Goal: Task Accomplishment & Management: Complete application form

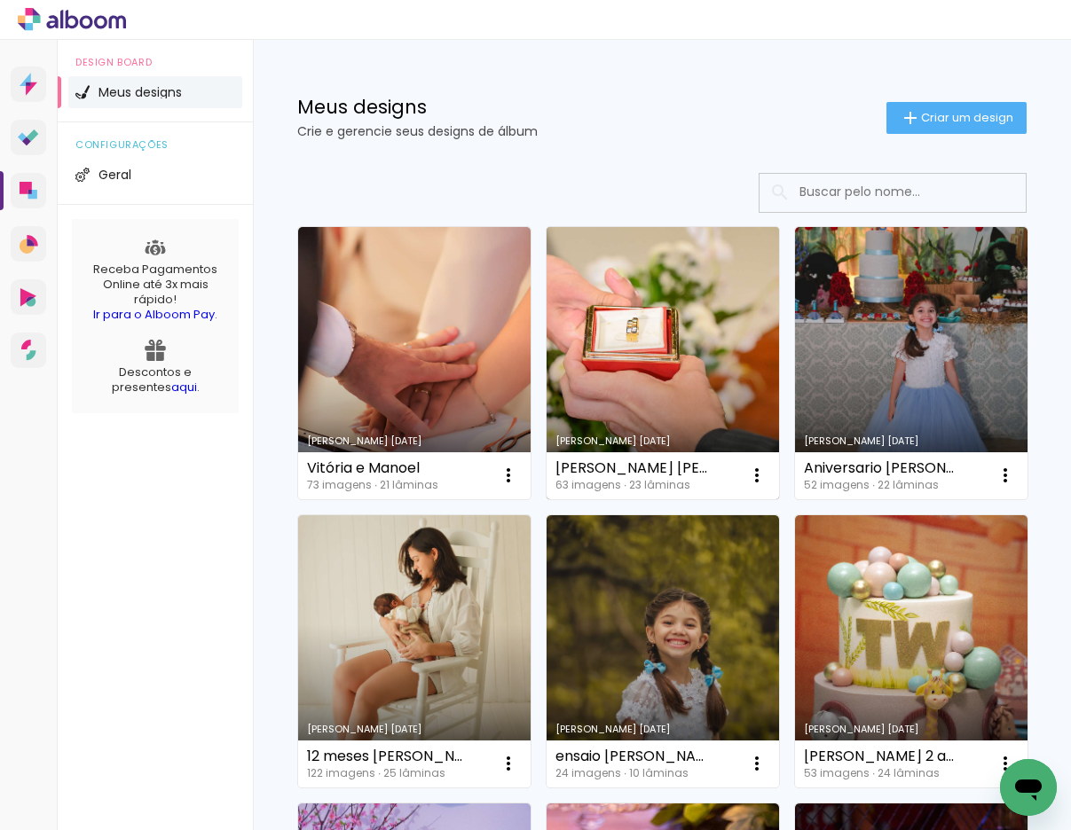
click at [694, 336] on link "Criado em [DATE]" at bounding box center [662, 363] width 232 height 272
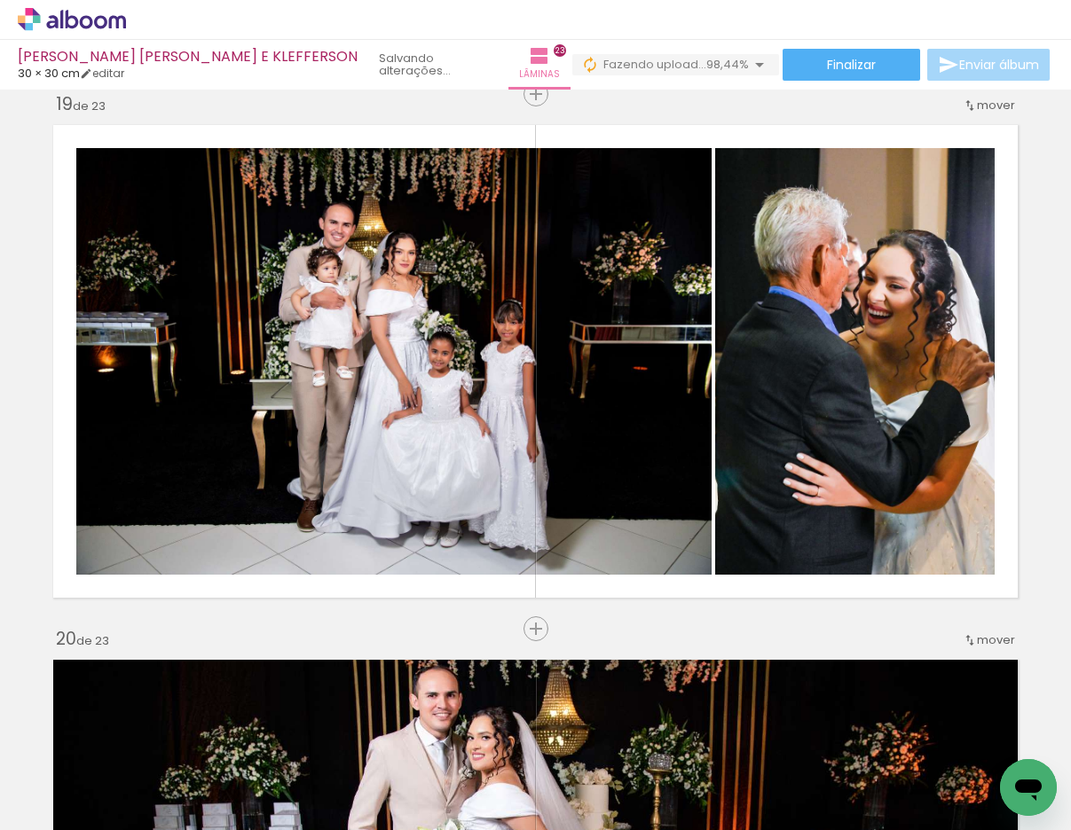
scroll to position [9605, 0]
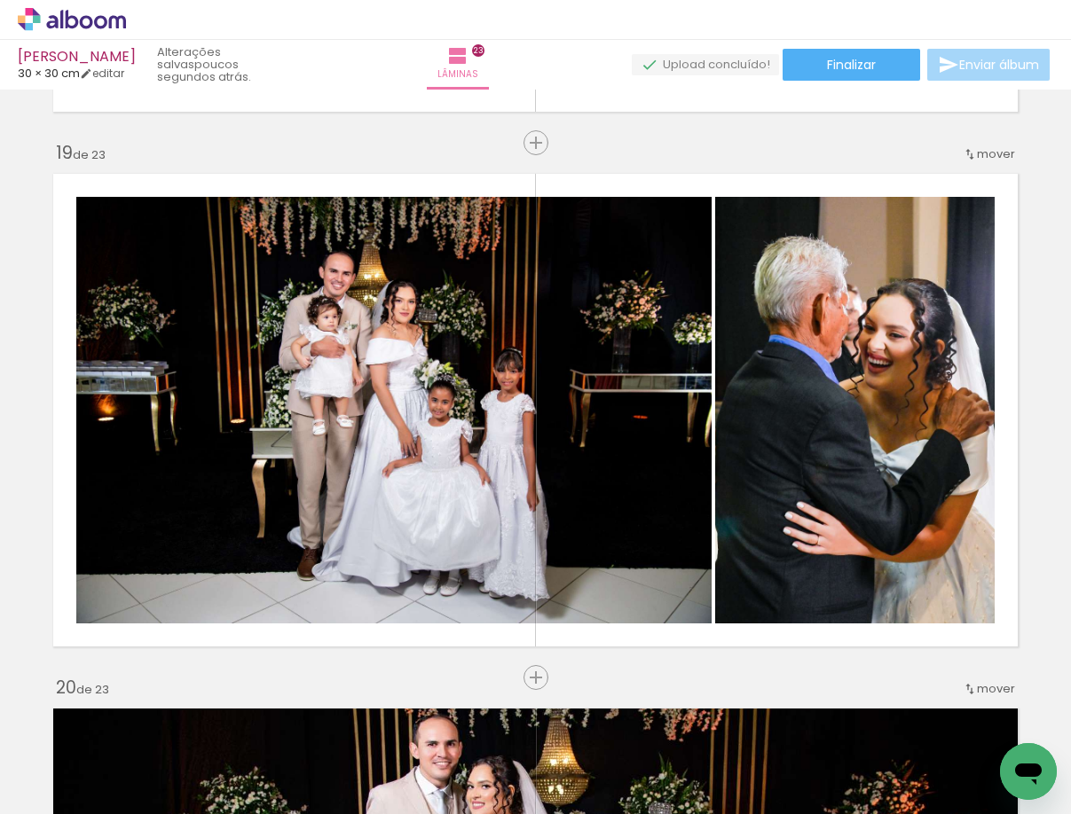
scroll to position [0, 5439]
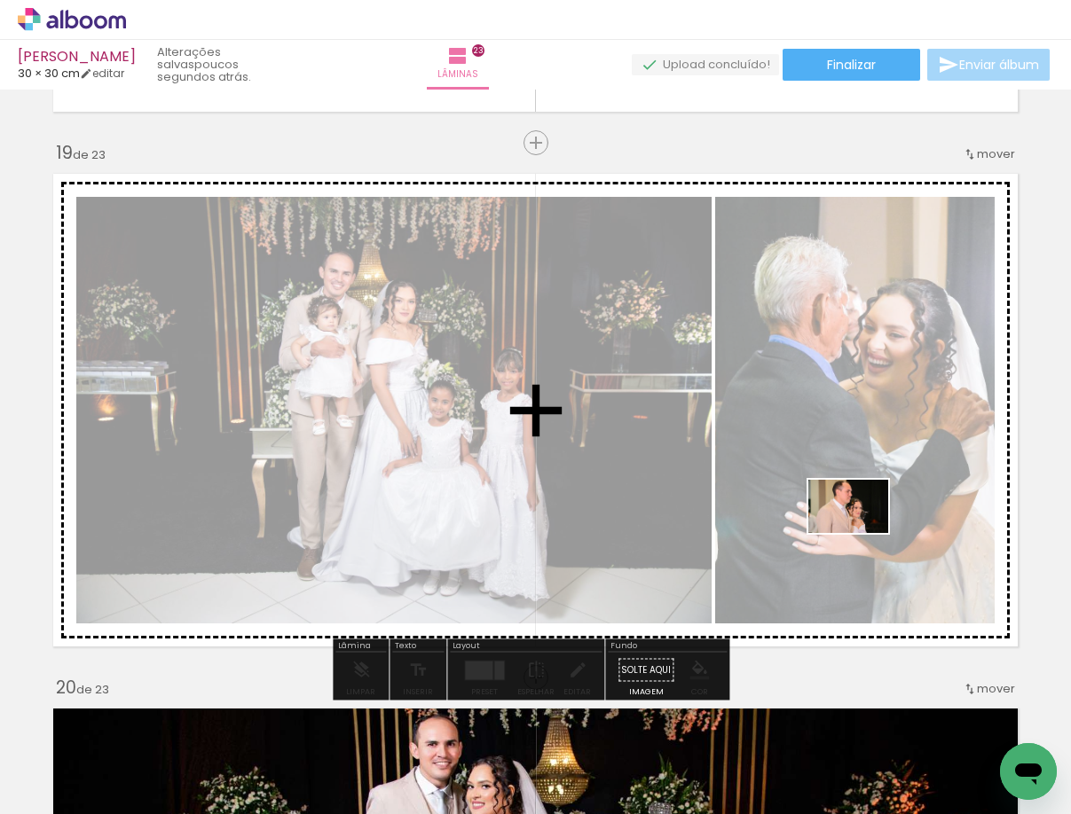
drag, startPoint x: 981, startPoint y: 763, endPoint x: 861, endPoint y: 533, distance: 259.1
click at [861, 533] on quentale-workspace at bounding box center [535, 407] width 1071 height 814
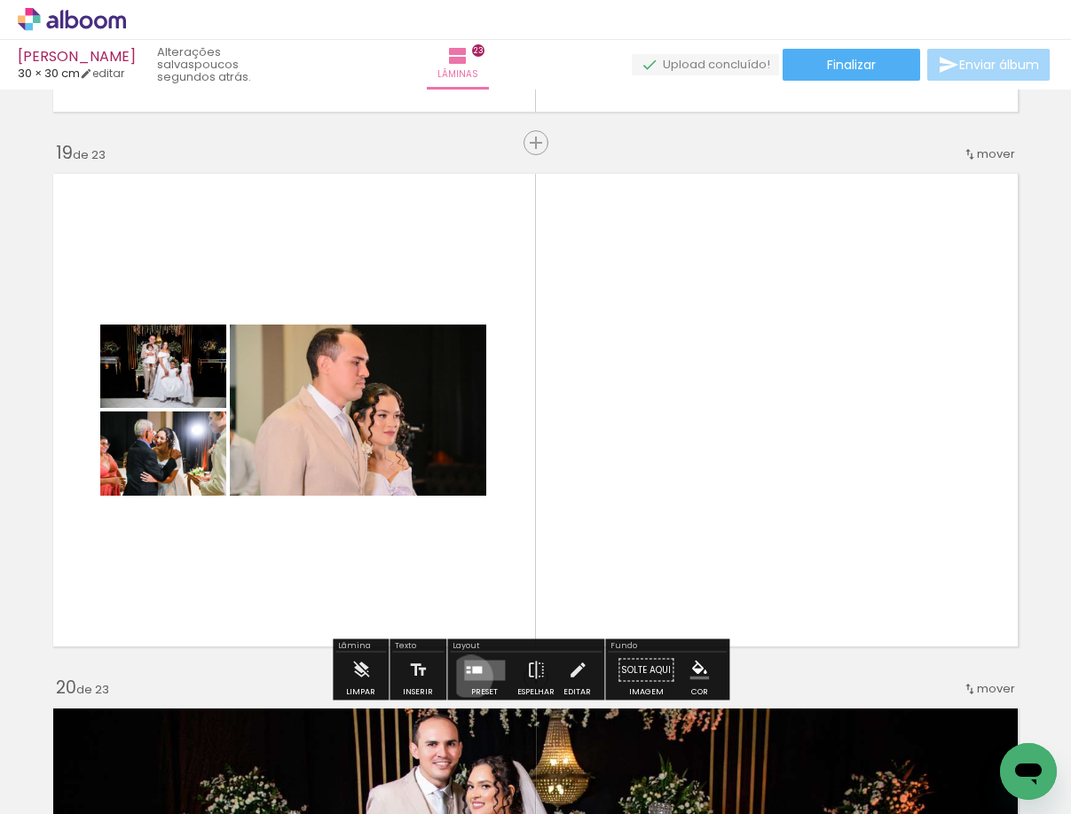
click at [467, 677] on quentale-layouter at bounding box center [484, 670] width 41 height 20
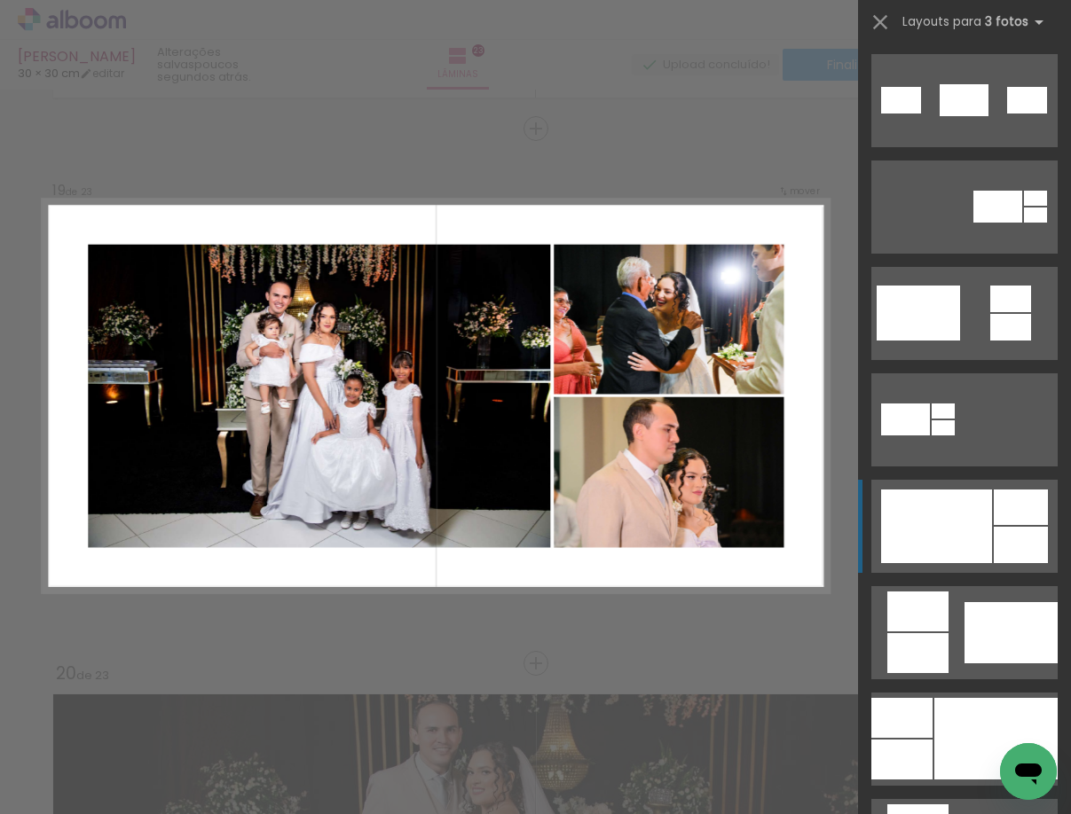
scroll to position [621, 0]
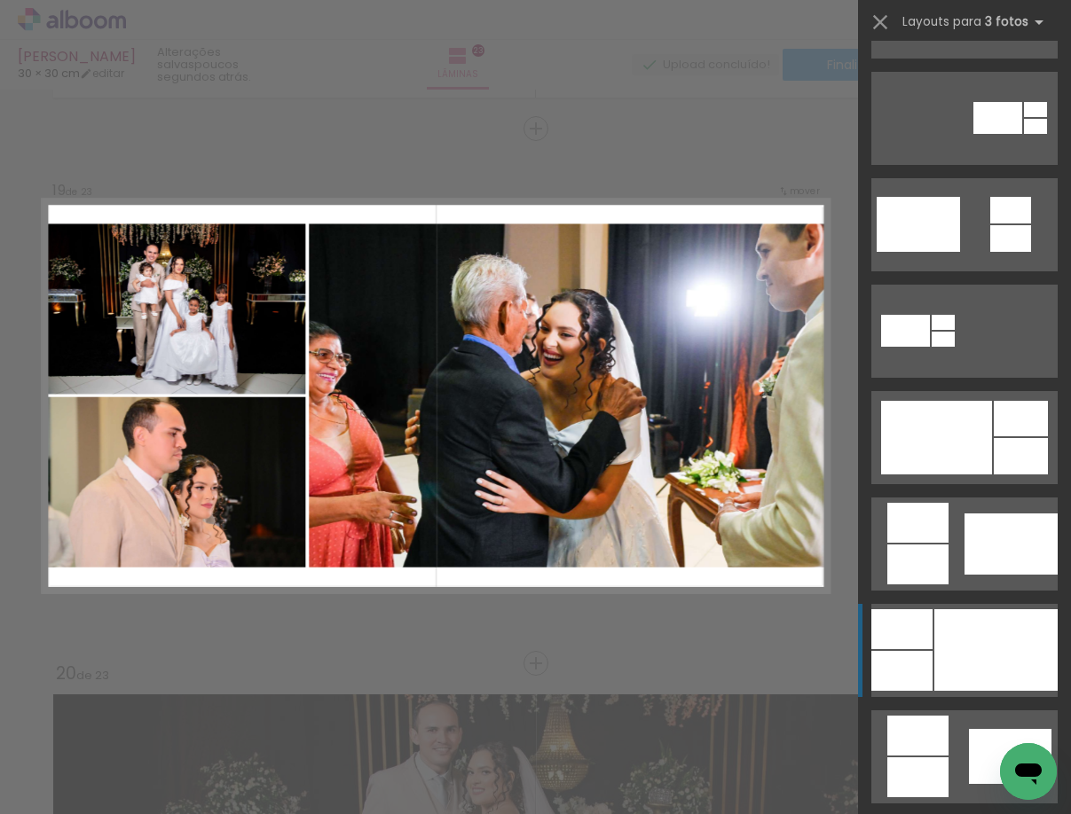
click at [966, 613] on div at bounding box center [995, 650] width 123 height 82
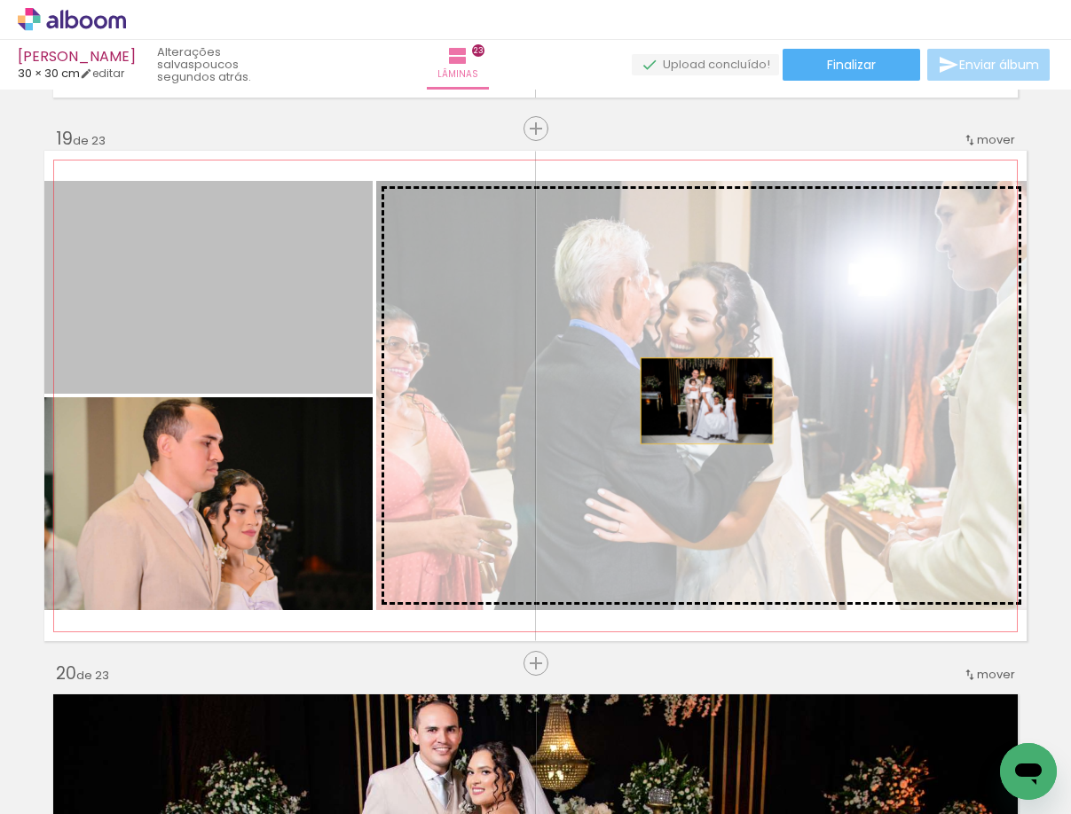
drag, startPoint x: 240, startPoint y: 305, endPoint x: 700, endPoint y: 401, distance: 469.4
click at [0, 0] on slot at bounding box center [0, 0] width 0 height 0
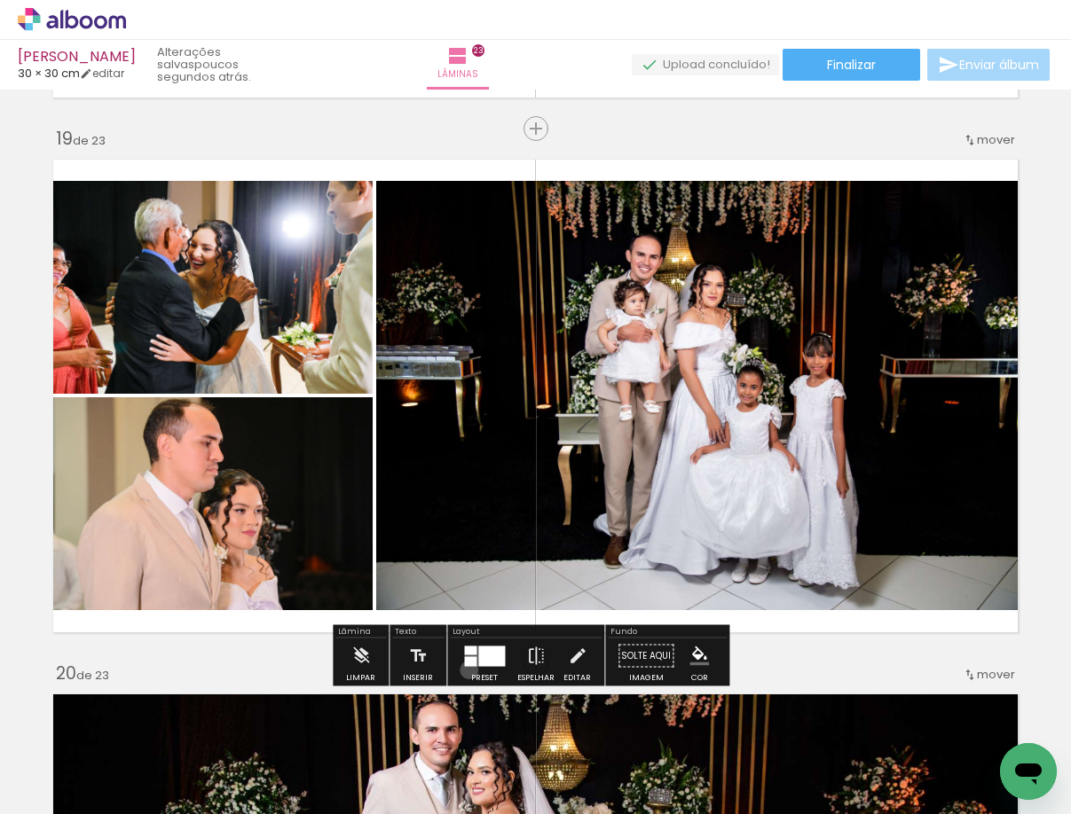
click at [465, 670] on div at bounding box center [484, 656] width 48 height 35
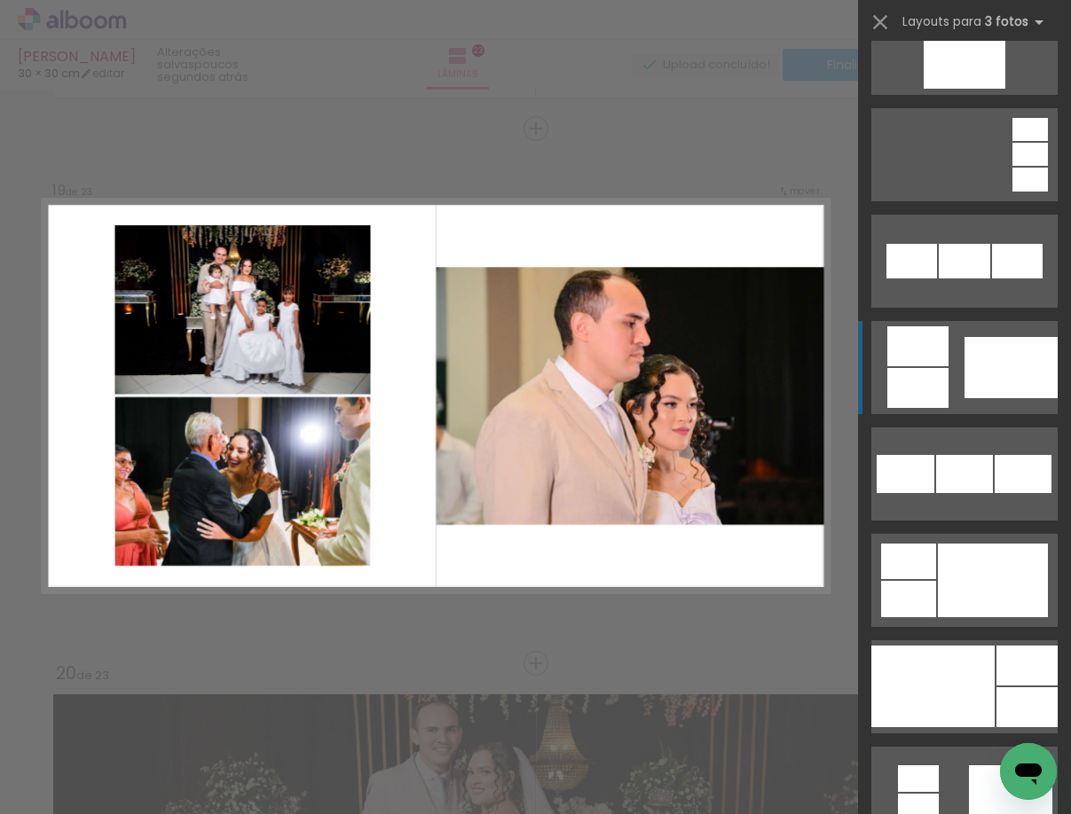
scroll to position [1437, 0]
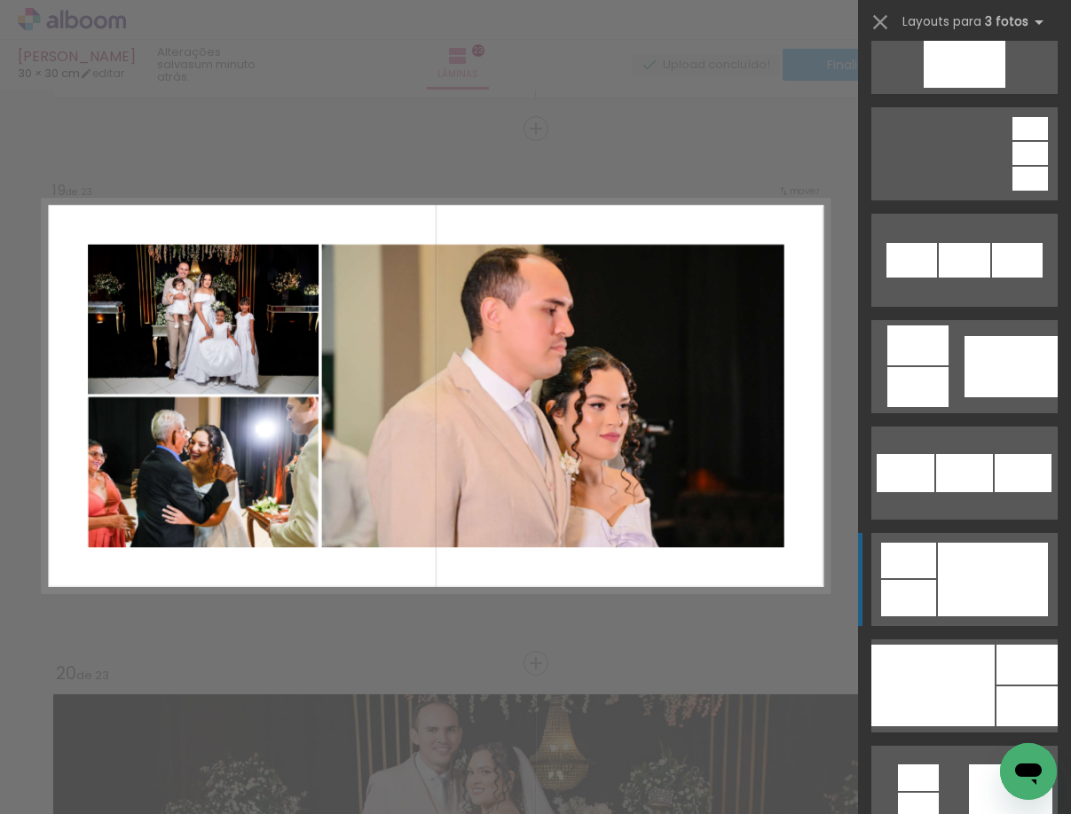
click at [943, 587] on div at bounding box center [993, 580] width 110 height 74
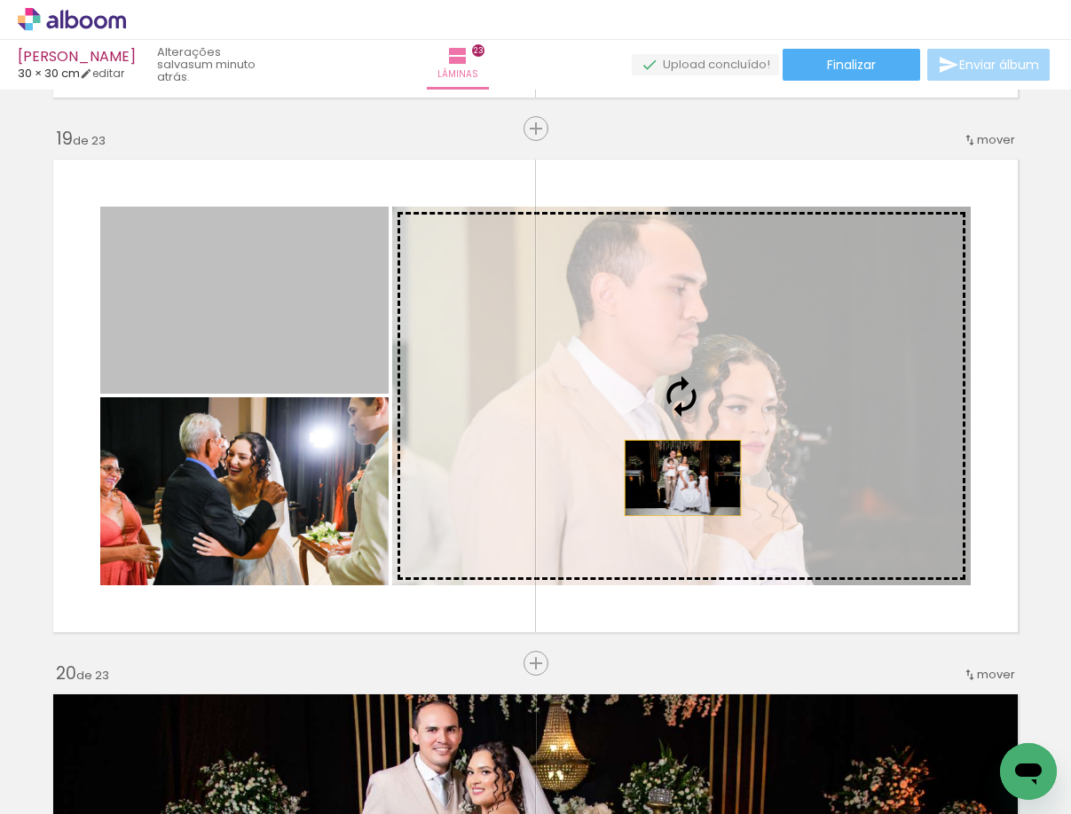
drag, startPoint x: 257, startPoint y: 313, endPoint x: 686, endPoint y: 483, distance: 461.1
click at [0, 0] on slot at bounding box center [0, 0] width 0 height 0
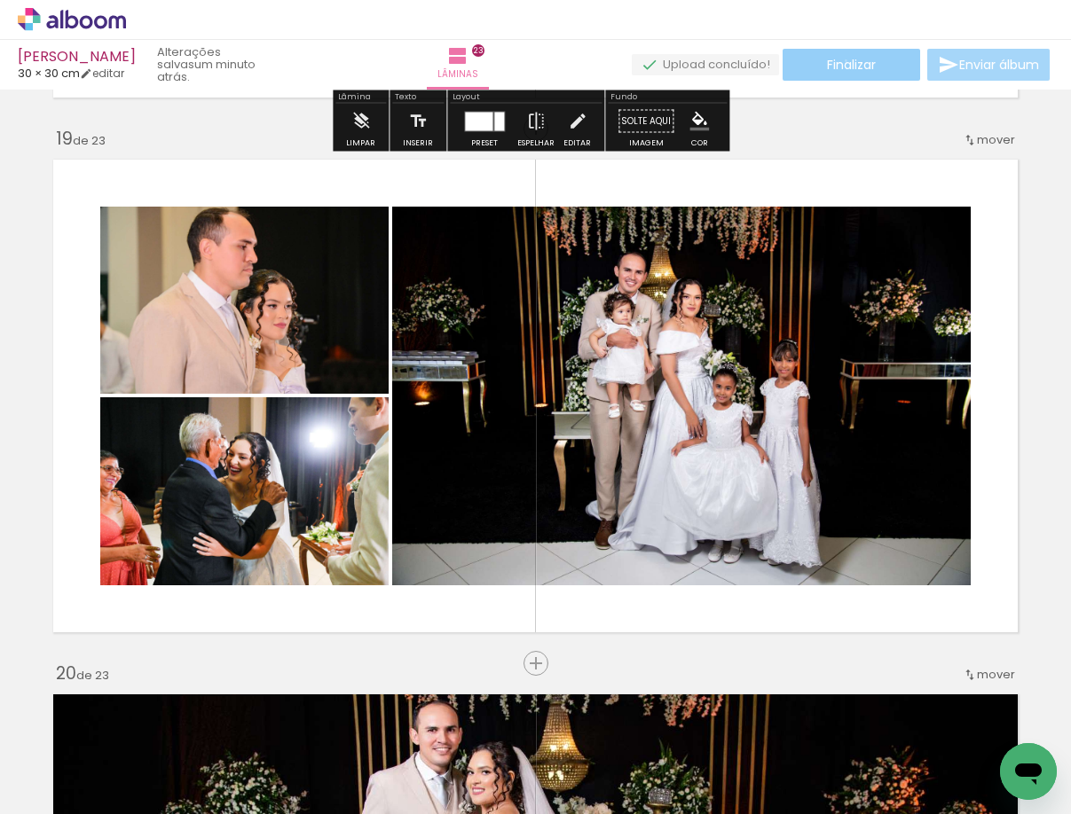
click at [839, 60] on span "Finalizar" at bounding box center [851, 65] width 49 height 12
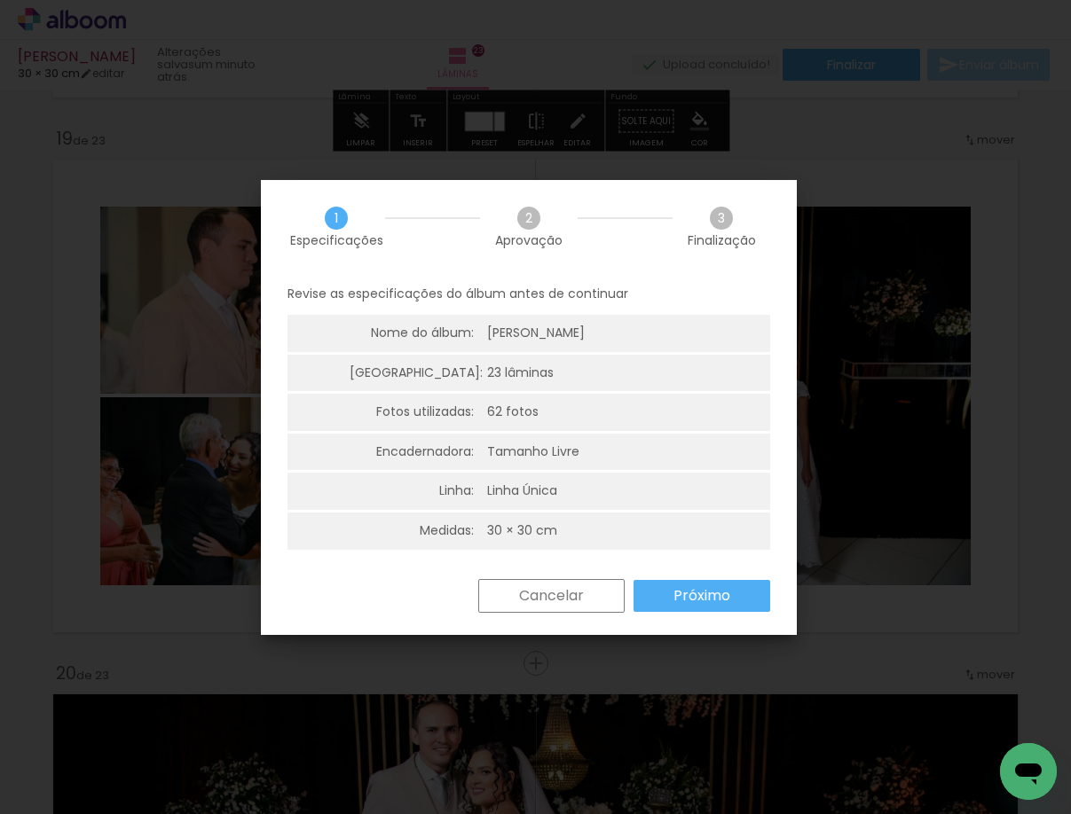
click at [658, 605] on paper-button "Próximo" at bounding box center [701, 596] width 137 height 32
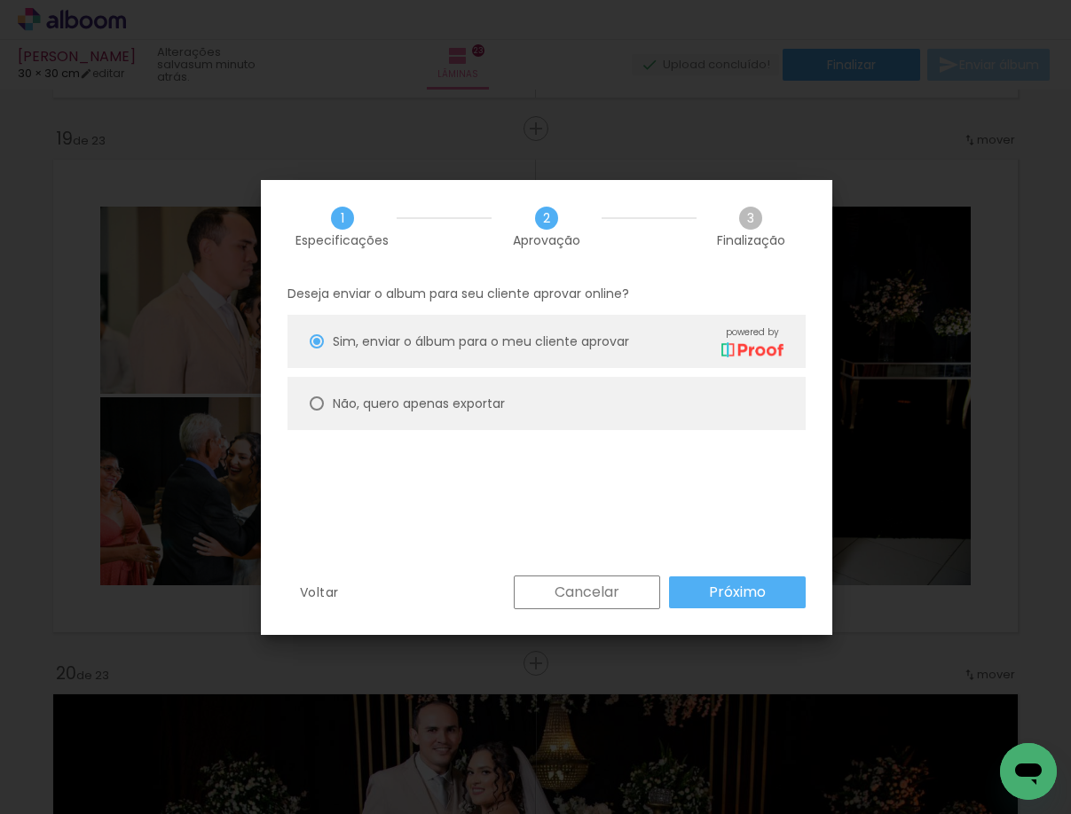
click at [703, 589] on paper-button "Próximo" at bounding box center [737, 593] width 137 height 32
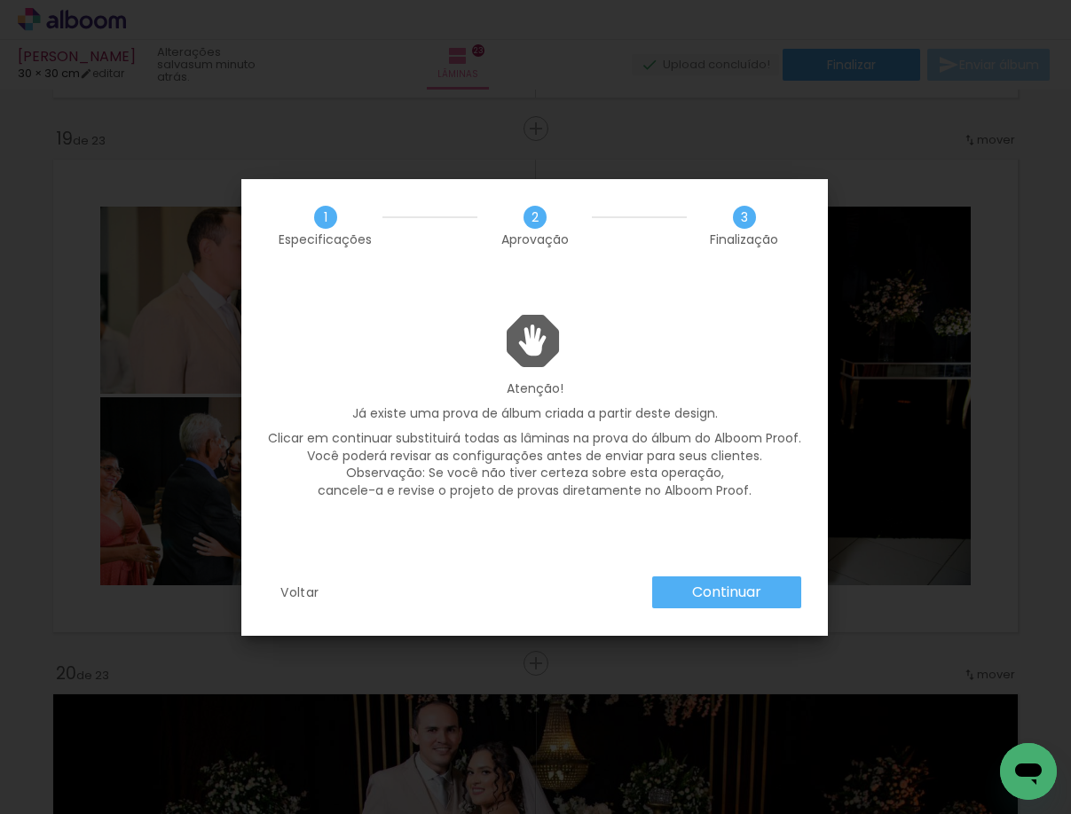
click at [0, 0] on slot "Continuar" at bounding box center [0, 0] width 0 height 0
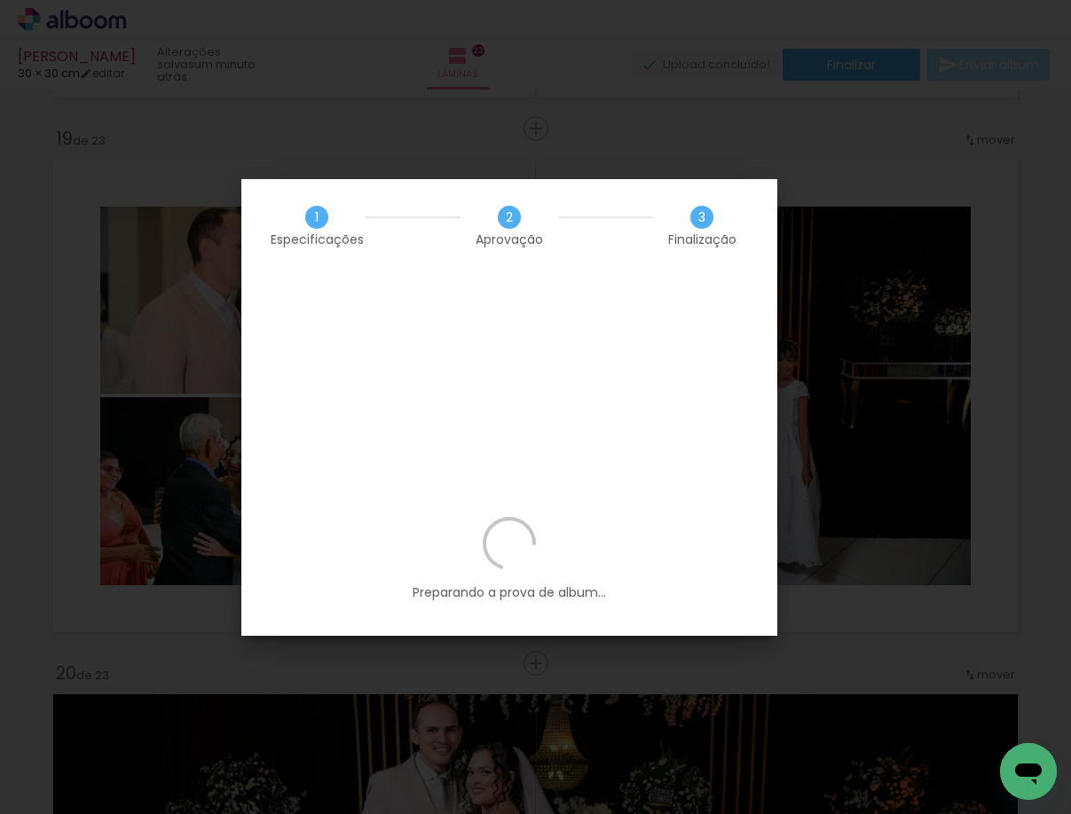
click at [389, 517] on p "Preparando a prova de album..." at bounding box center [509, 559] width 483 height 84
click at [455, 517] on div "Preparando a prova de album..." at bounding box center [509, 576] width 536 height 119
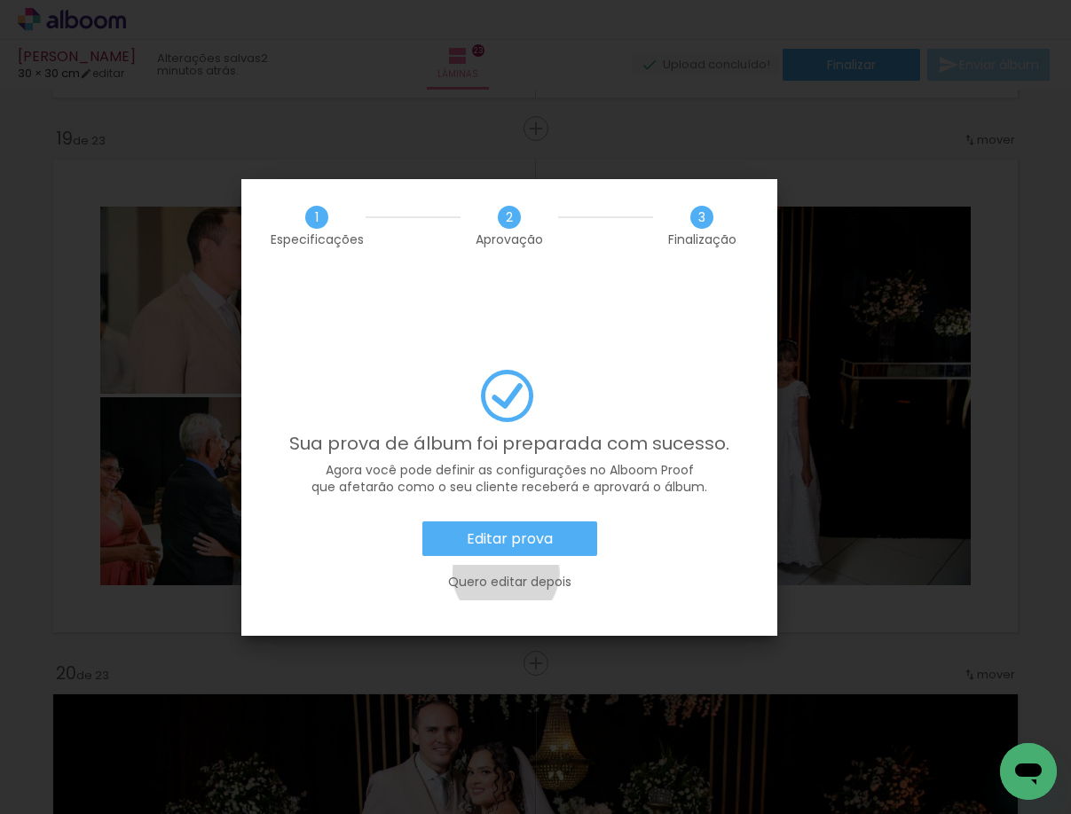
click at [0, 0] on slot "Quero editar depois" at bounding box center [0, 0] width 0 height 0
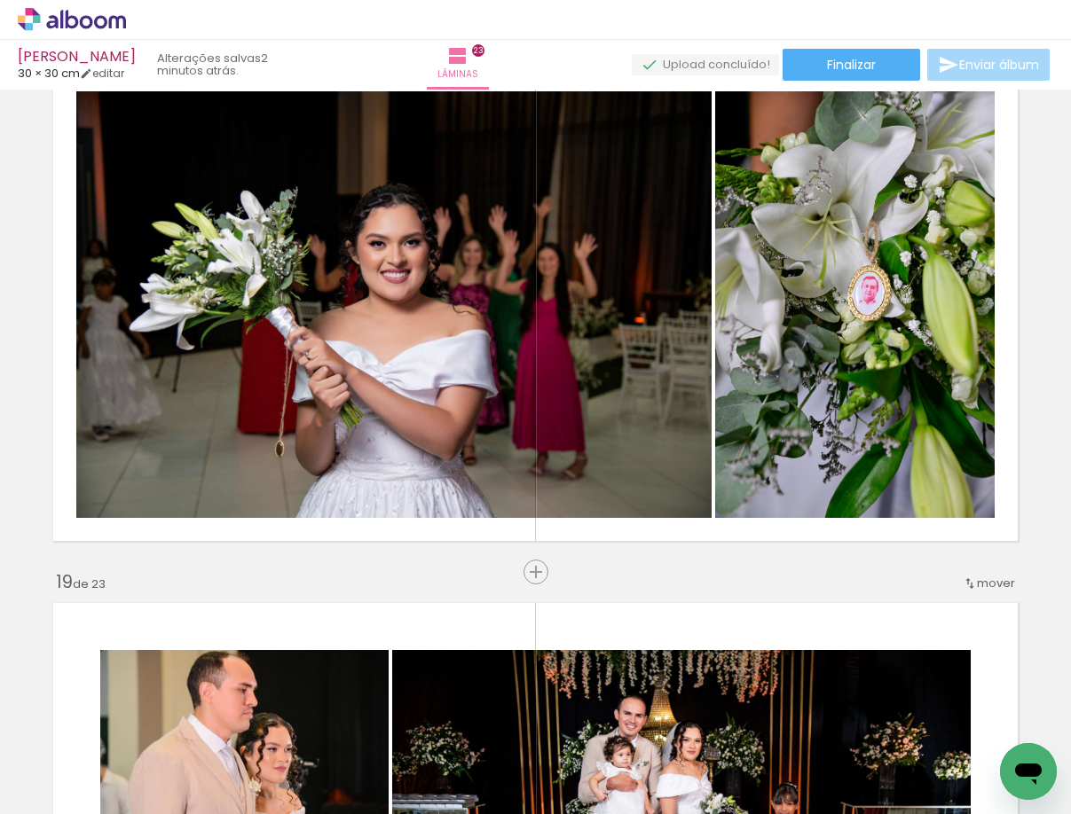
scroll to position [8732, 0]
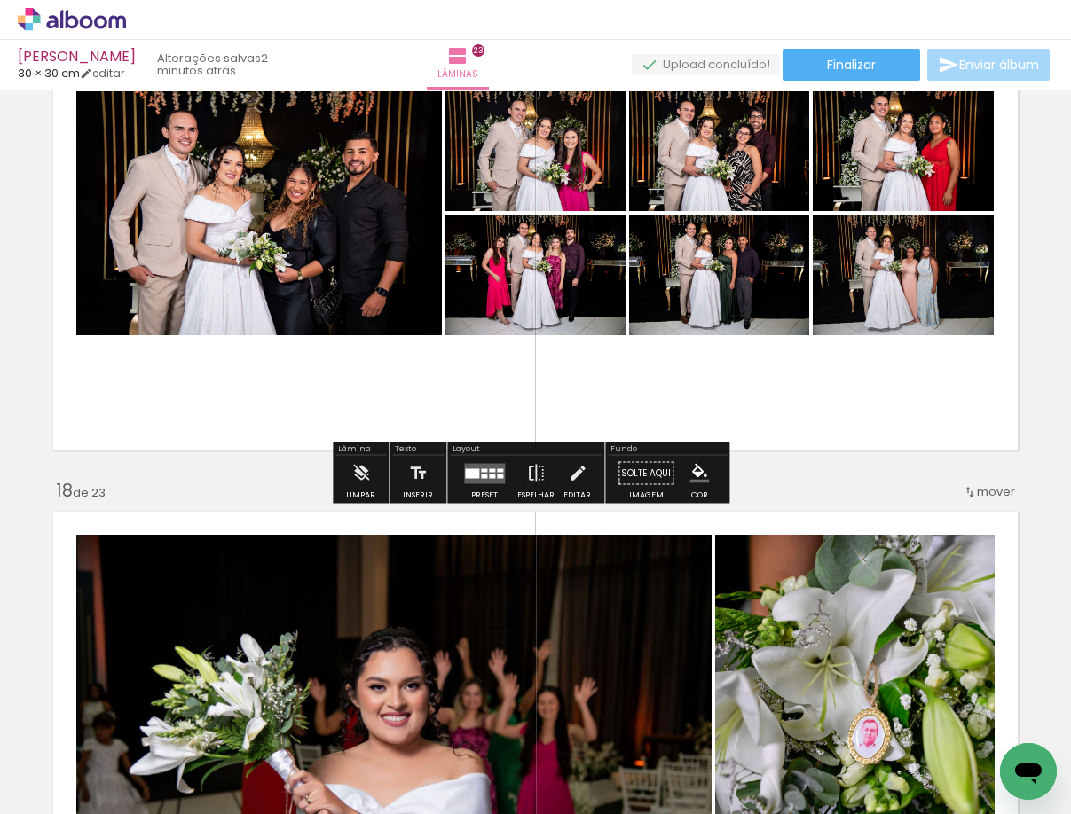
click at [99, 24] on icon at bounding box center [72, 19] width 108 height 23
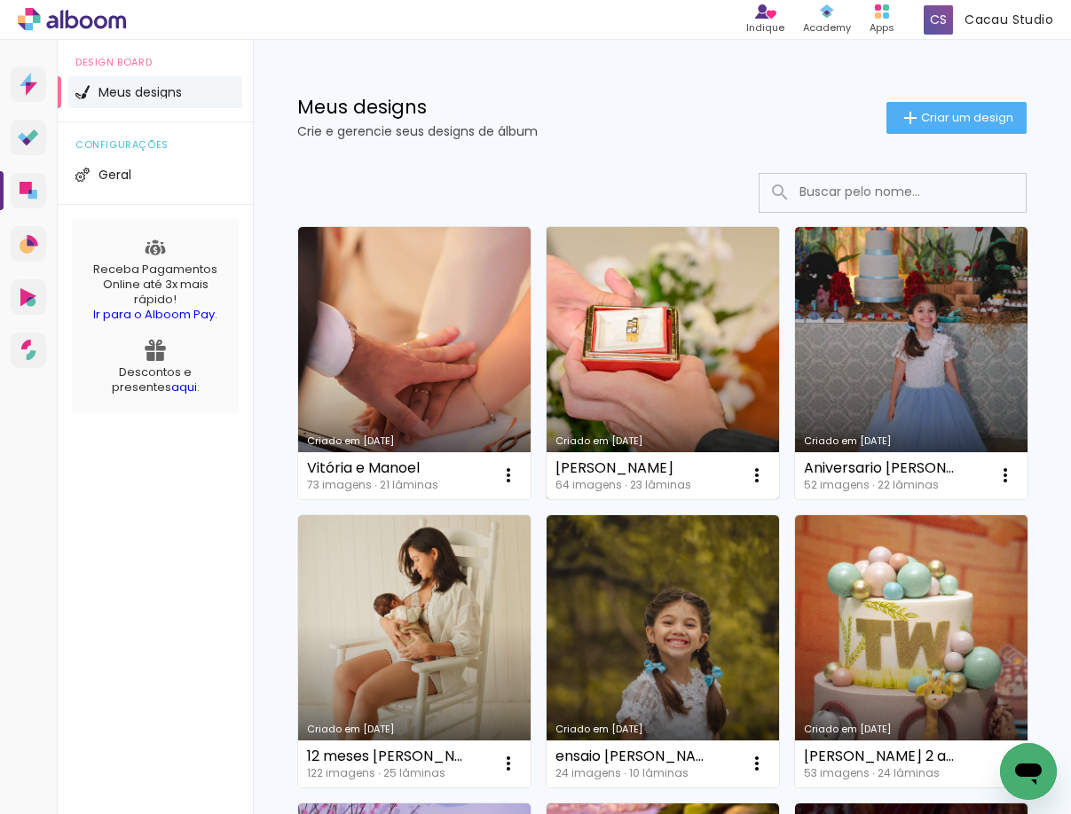
click at [681, 308] on link "Criado em [DATE]" at bounding box center [662, 363] width 232 height 272
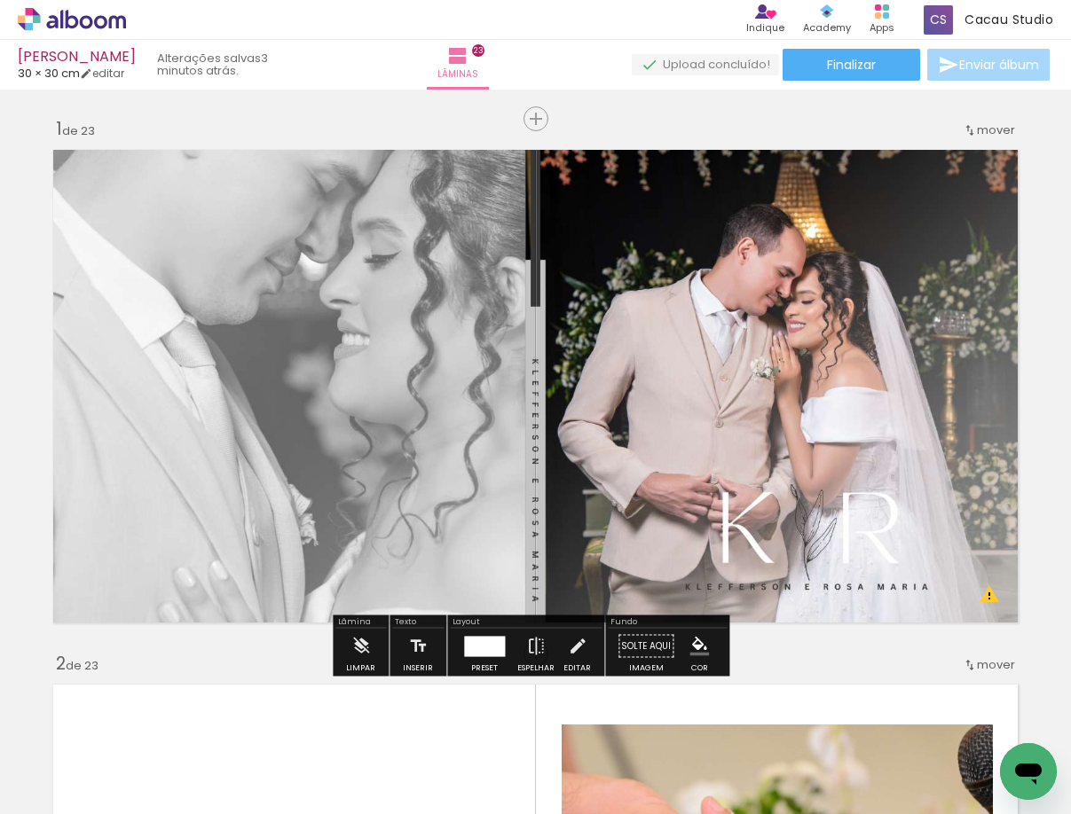
click at [89, 24] on icon at bounding box center [72, 19] width 108 height 23
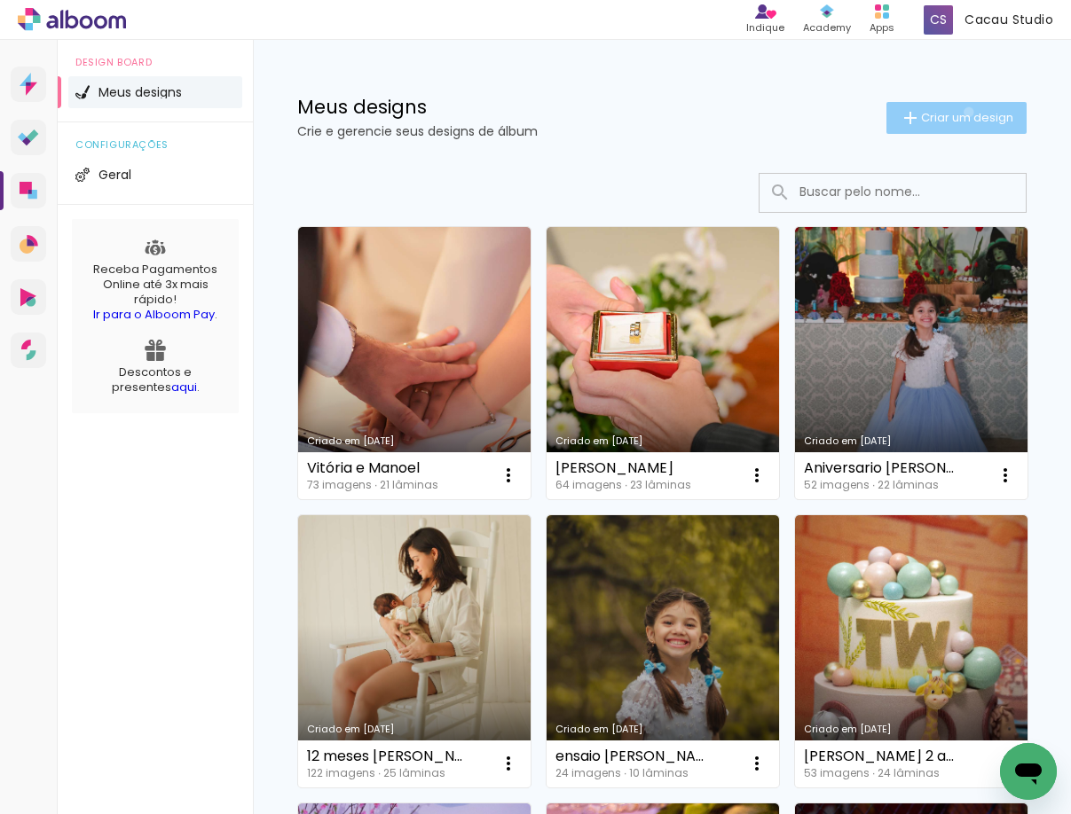
click at [952, 112] on span "Criar um design" at bounding box center [967, 118] width 92 height 12
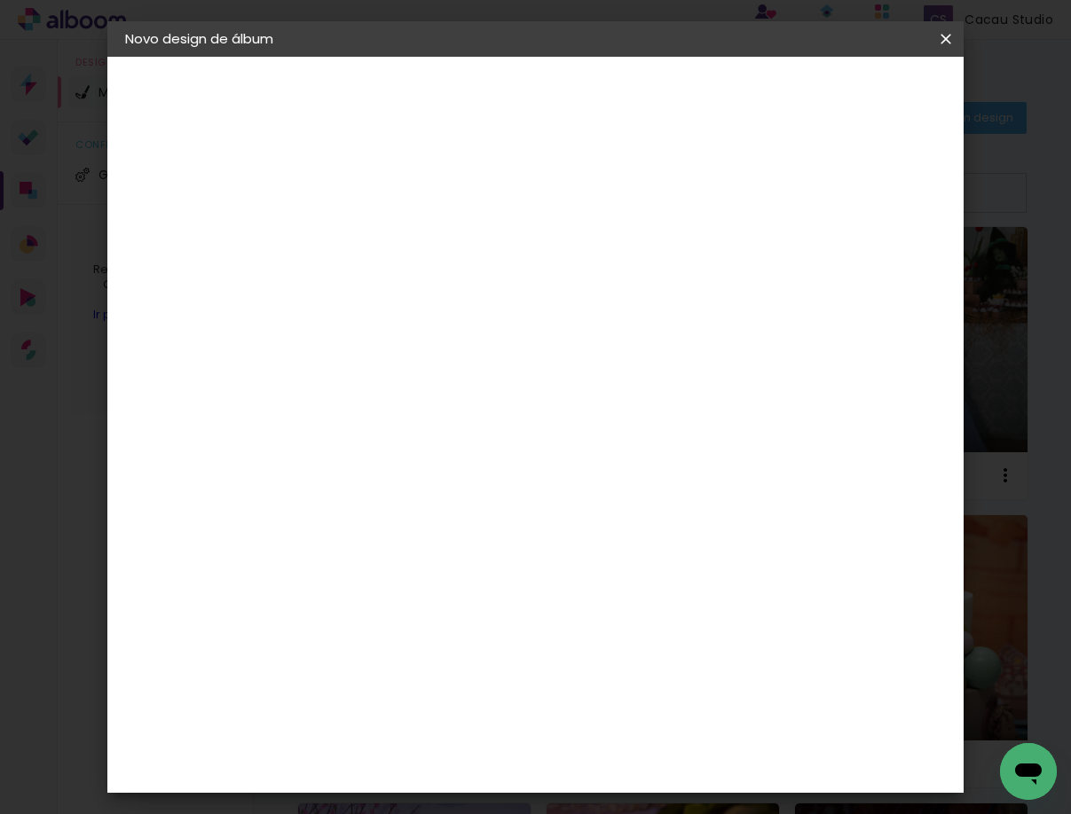
click at [415, 234] on input at bounding box center [415, 238] width 0 height 28
type input "Abraão e Silvinha"
type paper-input "Abraão e Silvinha"
click at [597, 82] on paper-button "Avançar" at bounding box center [553, 94] width 87 height 30
click at [0, 0] on slot "Voltar" at bounding box center [0, 0] width 0 height 0
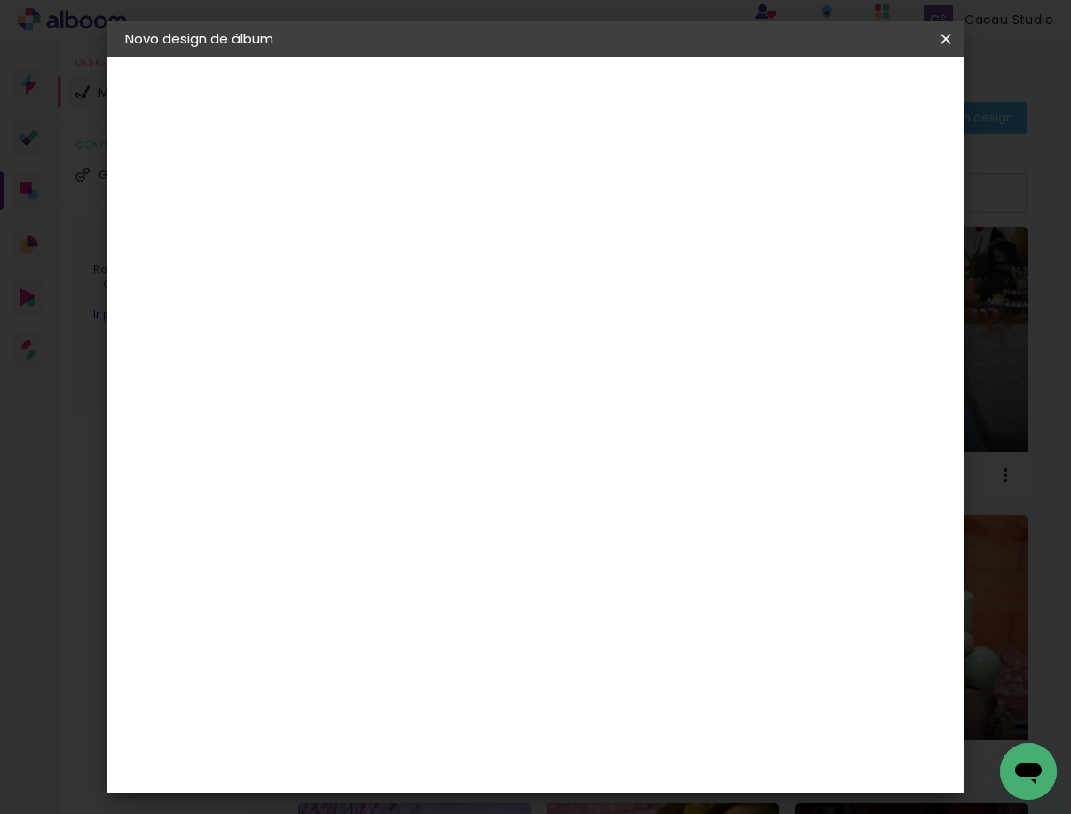
click at [466, 215] on div at bounding box center [415, 239] width 101 height 134
click at [415, 231] on input "Abraão e Silvinha" at bounding box center [415, 238] width 0 height 28
type input "[PERSON_NAME]"
type paper-input "[PERSON_NAME]"
click at [597, 99] on paper-button "Avançar" at bounding box center [553, 94] width 87 height 30
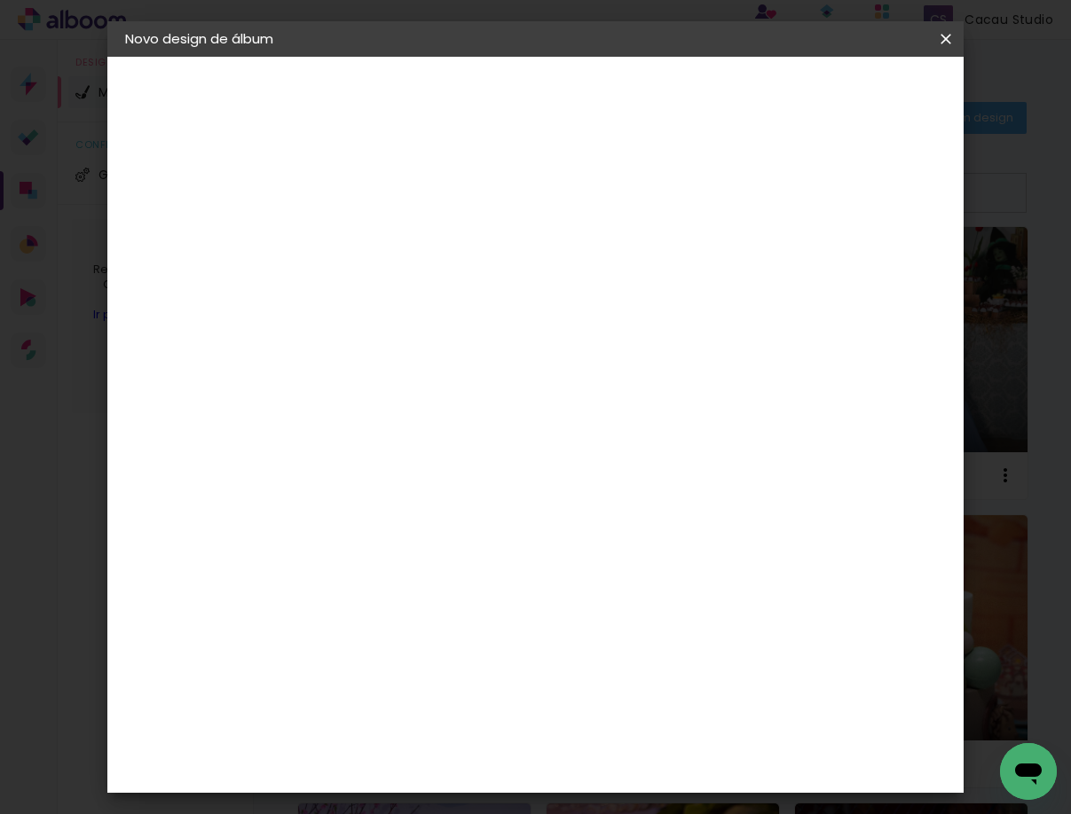
click at [747, 187] on div "Avançado Tamanho Livre Sugerir uma encadernadora" at bounding box center [662, 284] width 170 height 224
click at [651, 99] on paper-button "Voltar" at bounding box center [615, 94] width 72 height 30
click at [415, 239] on input "[PERSON_NAME]" at bounding box center [415, 238] width 0 height 28
type input "Abraão e [PERSON_NAME]"
type paper-input "Abraão e [PERSON_NAME]"
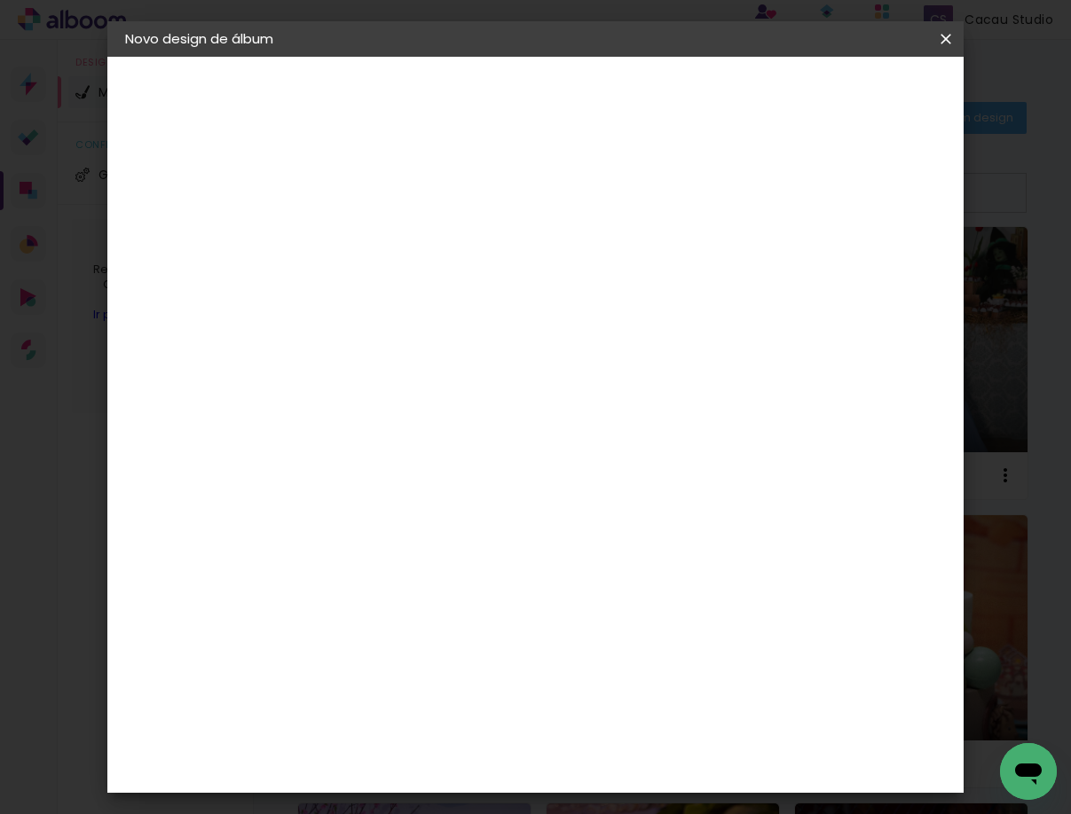
click at [597, 103] on paper-button "Avançar" at bounding box center [553, 94] width 87 height 30
click at [0, 0] on slot "Tamanho Livre" at bounding box center [0, 0] width 0 height 0
click at [747, 84] on paper-button "Avançar" at bounding box center [703, 94] width 87 height 30
